Goal: Transaction & Acquisition: Obtain resource

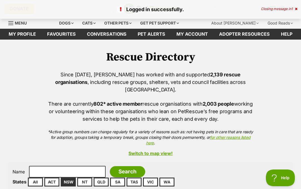
click at [25, 31] on link "My profile" at bounding box center [22, 34] width 38 height 11
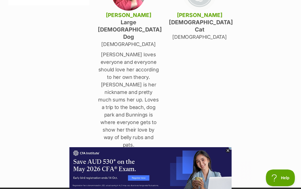
click at [227, 150] on icon at bounding box center [228, 150] width 2 height 2
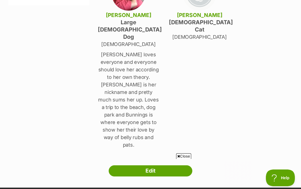
click at [147, 165] on link "Edit" at bounding box center [151, 170] width 84 height 11
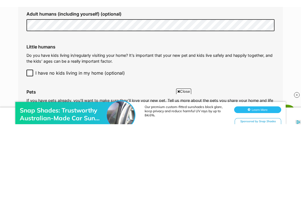
scroll to position [550, 0]
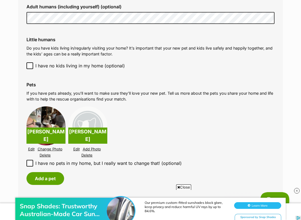
click at [45, 173] on button "Add a pet" at bounding box center [45, 178] width 38 height 13
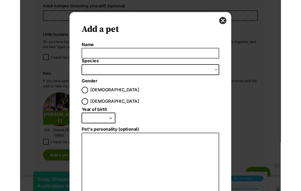
scroll to position [0, 0]
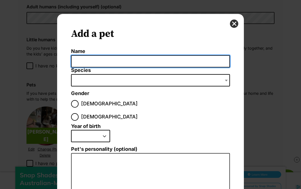
click at [82, 58] on input "Name" at bounding box center [150, 61] width 159 height 13
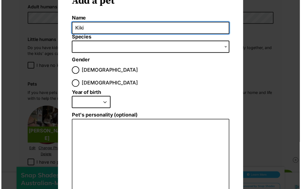
scroll to position [33, 0]
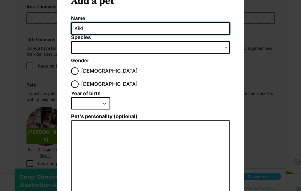
type input "Kiki"
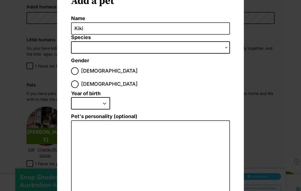
click at [77, 45] on span "Dialog Window - Close (Press escape to close)" at bounding box center [150, 47] width 159 height 12
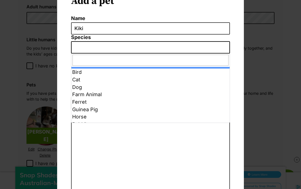
select select "2"
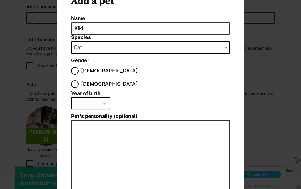
click at [79, 80] on input "Female" at bounding box center [75, 84] width 8 height 8
radio input "true"
click at [101, 97] on select "2025 2024 2023 2022 2021 2020 2019 2018 2017 2016 2015 2014 2013 2012 2011 2010…" at bounding box center [90, 103] width 39 height 12
select select "2012"
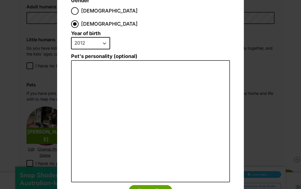
scroll to position [94, 0]
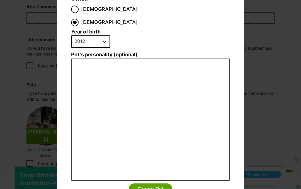
click at [156, 183] on button "Create Pet" at bounding box center [150, 188] width 43 height 11
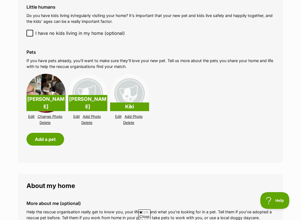
scroll to position [0, 0]
click at [43, 135] on button "Add a pet" at bounding box center [45, 139] width 38 height 13
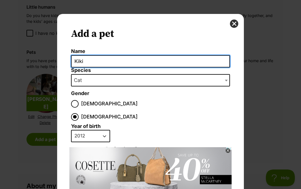
click at [90, 57] on input "Kiki" at bounding box center [150, 61] width 159 height 13
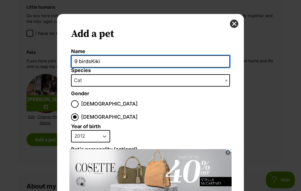
click at [109, 55] on input "9 birdsKiki" at bounding box center [150, 61] width 159 height 13
click at [109, 58] on input "9 birdsKiki" at bounding box center [150, 61] width 159 height 13
click at [108, 65] on input "9 birdsKiki" at bounding box center [150, 61] width 159 height 13
type input "9"
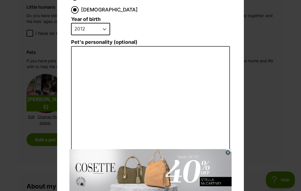
scroll to position [107, 0]
type input "9 birds"
click at [151, 171] on button "Loading" at bounding box center [150, 176] width 45 height 11
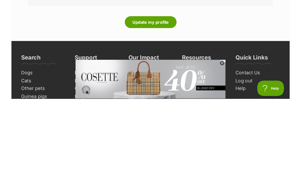
scroll to position [801, 0]
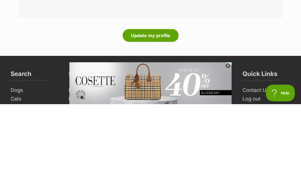
click at [155, 116] on button "Update my profile" at bounding box center [151, 122] width 56 height 13
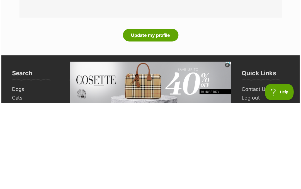
scroll to position [888, 0]
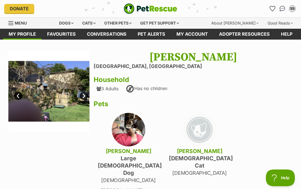
click at [84, 95] on link "Next" at bounding box center [84, 96] width 8 height 8
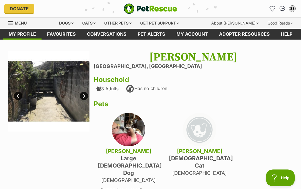
click at [83, 95] on link "Next" at bounding box center [84, 96] width 8 height 8
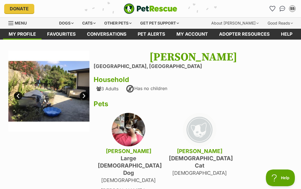
click at [86, 97] on link "Next" at bounding box center [84, 96] width 8 height 8
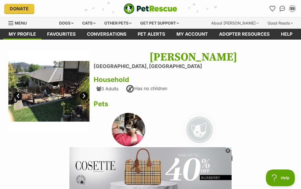
click at [94, 21] on div "Cats" at bounding box center [88, 23] width 21 height 11
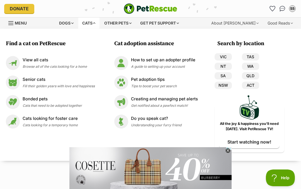
click at [66, 21] on div "Dogs" at bounding box center [66, 23] width 22 height 11
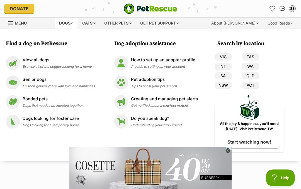
click at [221, 86] on link "NSW" at bounding box center [223, 85] width 17 height 7
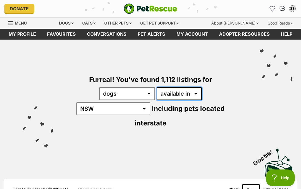
click at [173, 91] on select "available in located in" at bounding box center [179, 93] width 45 height 13
select select "disabled"
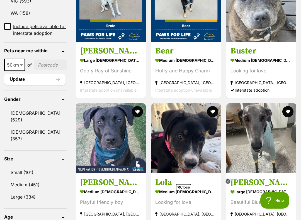
scroll to position [406, 0]
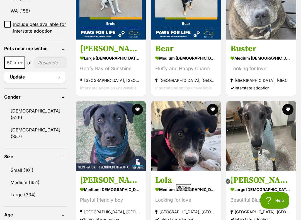
click at [17, 127] on link "Female (357)" at bounding box center [35, 133] width 63 height 18
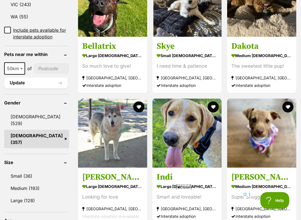
scroll to position [407, 0]
click at [19, 183] on link "Medium (193)" at bounding box center [36, 189] width 65 height 12
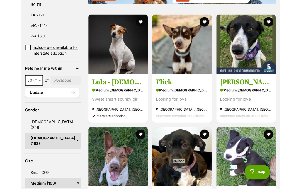
scroll to position [358, 0]
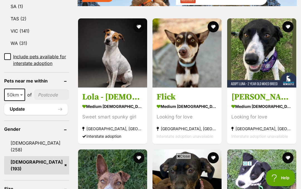
click at [248, 102] on h3 "[PERSON_NAME] - [DEMOGRAPHIC_DATA] Mixed Breed" at bounding box center [261, 97] width 61 height 11
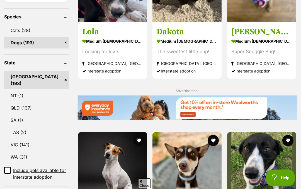
scroll to position [211, 0]
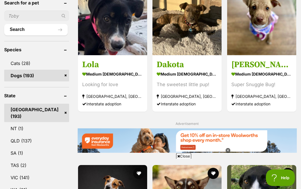
click at [19, 21] on input "text" at bounding box center [36, 16] width 65 height 11
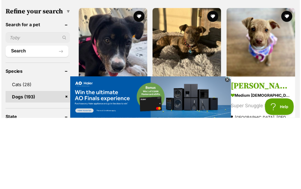
scroll to position [0, 0]
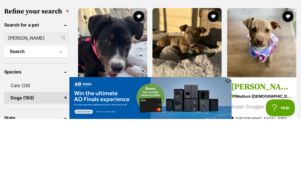
type input "[PERSON_NAME]"
click at [37, 118] on button "Search" at bounding box center [36, 123] width 64 height 11
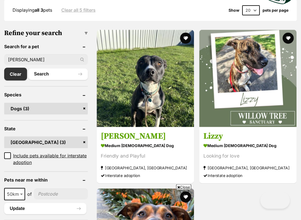
scroll to position [167, 0]
click at [130, 145] on strong "medium [DEMOGRAPHIC_DATA] Dog" at bounding box center [145, 146] width 89 height 8
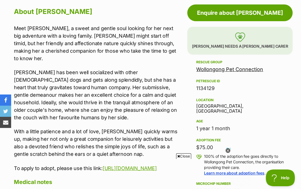
click at [227, 152] on icon at bounding box center [227, 150] width 5 height 5
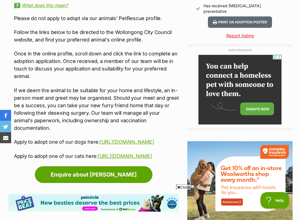
scroll to position [592, 0]
click at [122, 139] on link "https://www.wollongong.nsw.gov.au/book-and-apply/pets/find-a-pet/find-a-dog" at bounding box center [127, 142] width 54 height 6
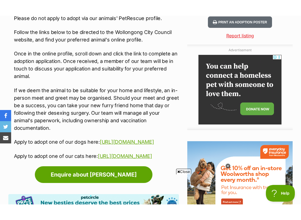
scroll to position [655, 0]
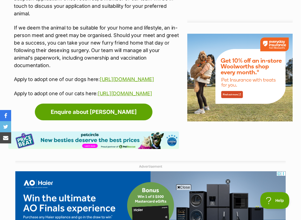
click at [101, 120] on link "Enquire about [PERSON_NAME]" at bounding box center [94, 112] width 118 height 17
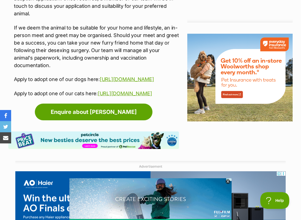
click at [96, 120] on link "Enquire about [PERSON_NAME]" at bounding box center [94, 112] width 118 height 17
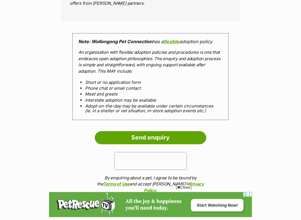
scroll to position [501, 0]
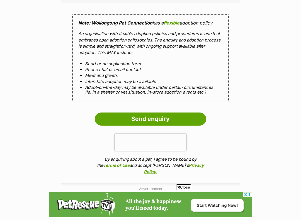
click at [156, 113] on input "Send enquiry" at bounding box center [150, 119] width 111 height 13
click at [150, 113] on input "Send enquiry" at bounding box center [150, 119] width 111 height 13
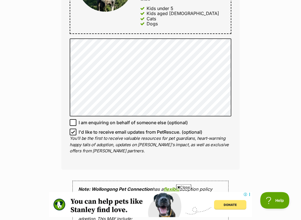
scroll to position [346, 0]
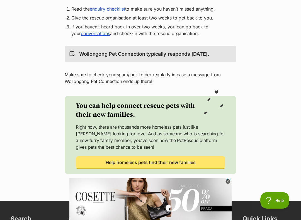
scroll to position [155, 0]
click at [112, 10] on link "enquiry checklist" at bounding box center [107, 9] width 35 height 6
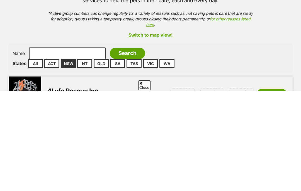
scroll to position [119, 0]
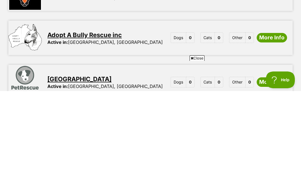
type input "[PERSON_NAME]"
click at [120, 47] on input "Search" at bounding box center [127, 52] width 35 height 11
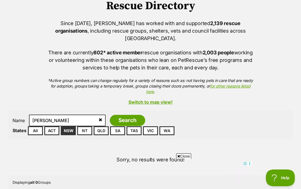
scroll to position [50, 0]
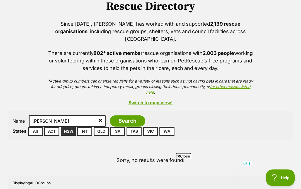
click at [113, 116] on input "Search" at bounding box center [127, 121] width 35 height 11
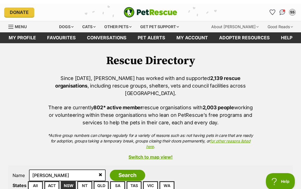
scroll to position [-1, 0]
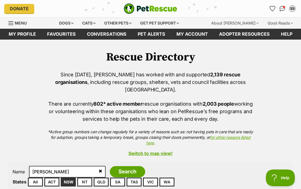
click at [32, 31] on link "My profile" at bounding box center [22, 34] width 38 height 11
click at [69, 23] on div "Dogs" at bounding box center [66, 23] width 22 height 11
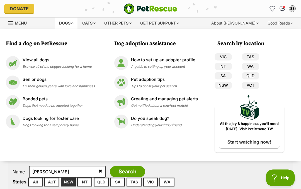
click at [70, 23] on div "Dogs" at bounding box center [66, 23] width 22 height 11
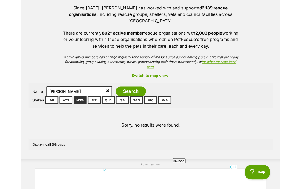
scroll to position [65, 0]
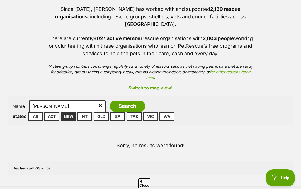
click at [69, 112] on link "NSW" at bounding box center [68, 116] width 15 height 9
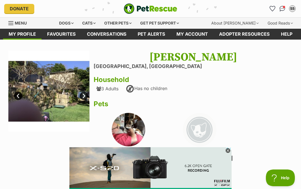
click at [70, 23] on div "Dogs" at bounding box center [66, 23] width 22 height 11
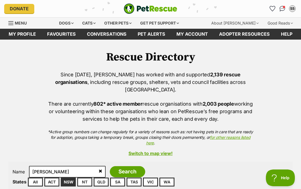
click at [67, 32] on link "Favourites" at bounding box center [62, 34] width 40 height 11
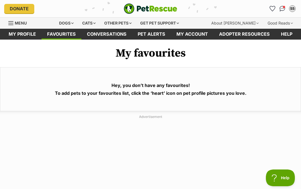
click at [18, 21] on span "Menu" at bounding box center [21, 23] width 12 height 5
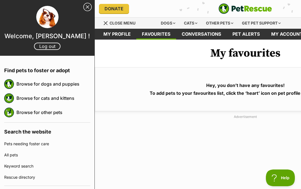
click at [46, 84] on link "Browse for dogs and puppies" at bounding box center [53, 84] width 74 height 12
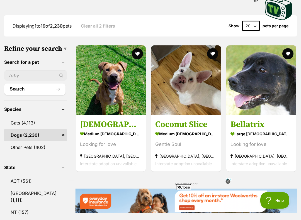
scroll to position [163, 0]
click at [23, 189] on link "NSW (1,111)" at bounding box center [35, 197] width 63 height 18
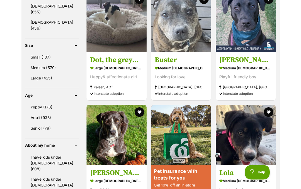
scroll to position [529, 0]
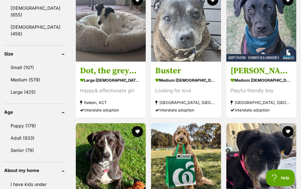
click at [33, 74] on link "Medium (579)" at bounding box center [35, 80] width 63 height 12
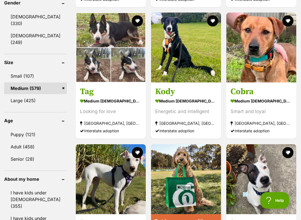
scroll to position [509, 0]
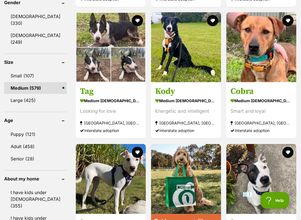
click at [14, 141] on link "Adult (458)" at bounding box center [35, 147] width 63 height 12
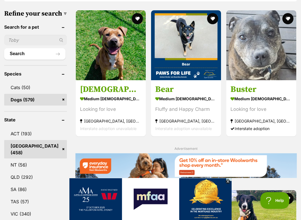
scroll to position [200, 0]
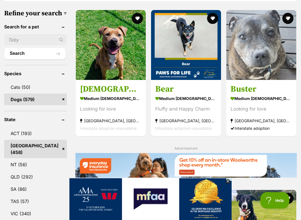
click at [16, 35] on input "text" at bounding box center [35, 40] width 63 height 11
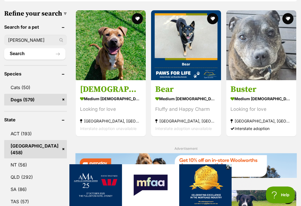
type input "[PERSON_NAME]"
click at [26, 48] on button "Search" at bounding box center [34, 53] width 61 height 11
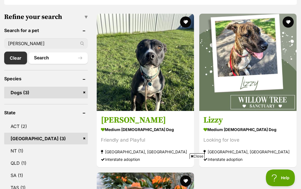
click at [114, 115] on h3 "[PERSON_NAME]" at bounding box center [145, 120] width 89 height 11
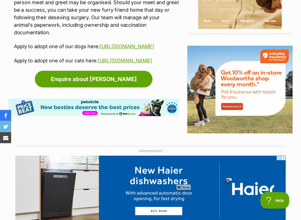
scroll to position [688, 0]
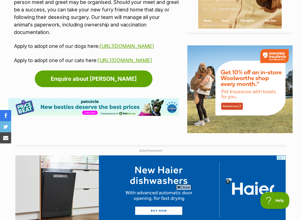
click at [100, 45] on link "[URL][DOMAIN_NAME]" at bounding box center [127, 46] width 54 height 6
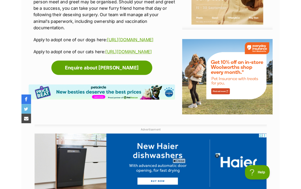
scroll to position [703, 0]
